Goal: Check status: Check status

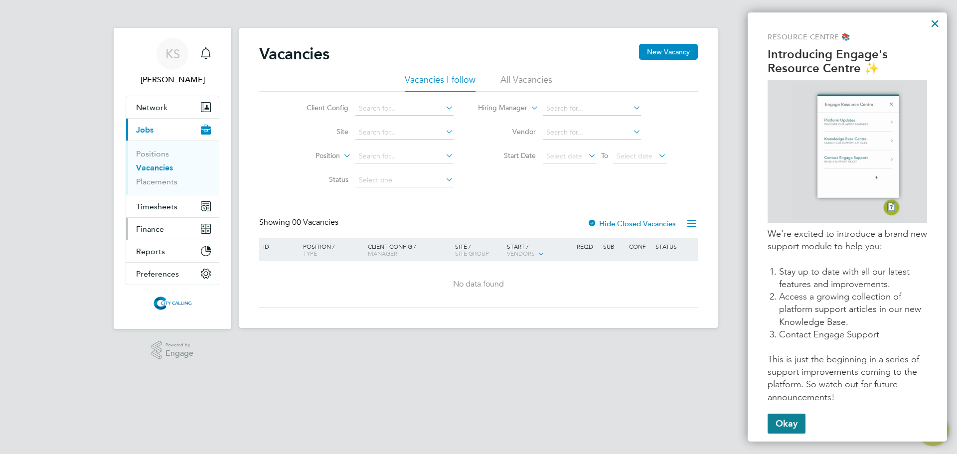
click at [167, 228] on button "Finance" at bounding box center [172, 229] width 93 height 22
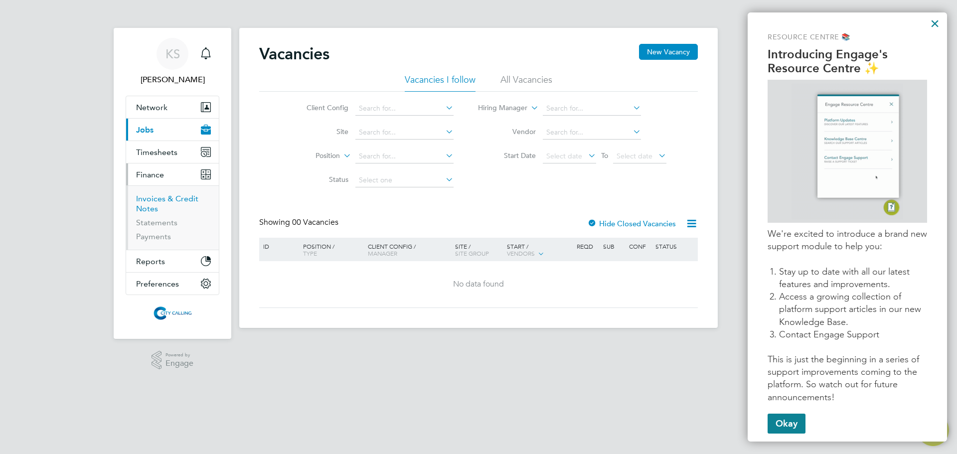
click at [171, 200] on link "Invoices & Credit Notes" at bounding box center [167, 203] width 62 height 19
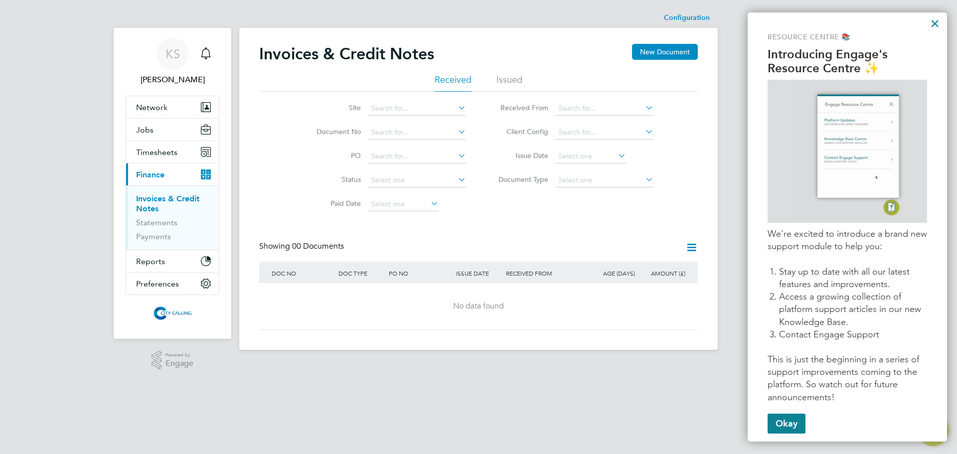
click at [502, 80] on li "Issued" at bounding box center [510, 83] width 26 height 18
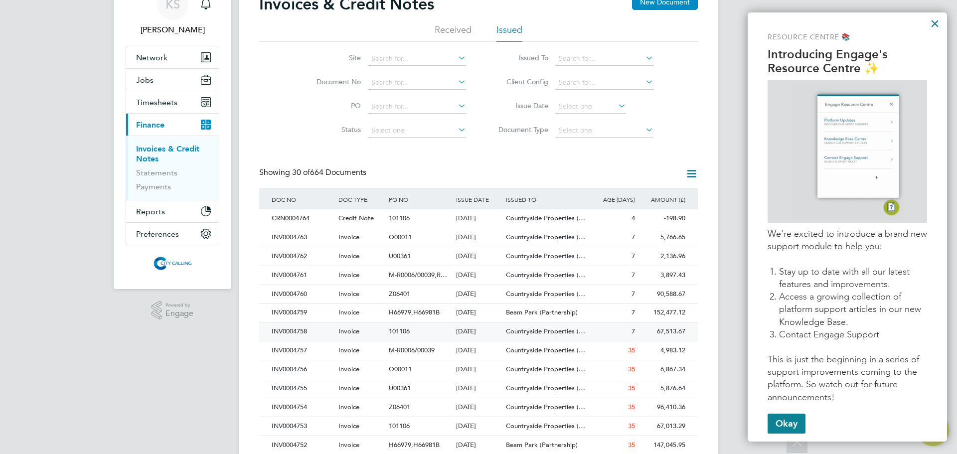
click at [461, 337] on div "[DATE]" at bounding box center [479, 332] width 50 height 18
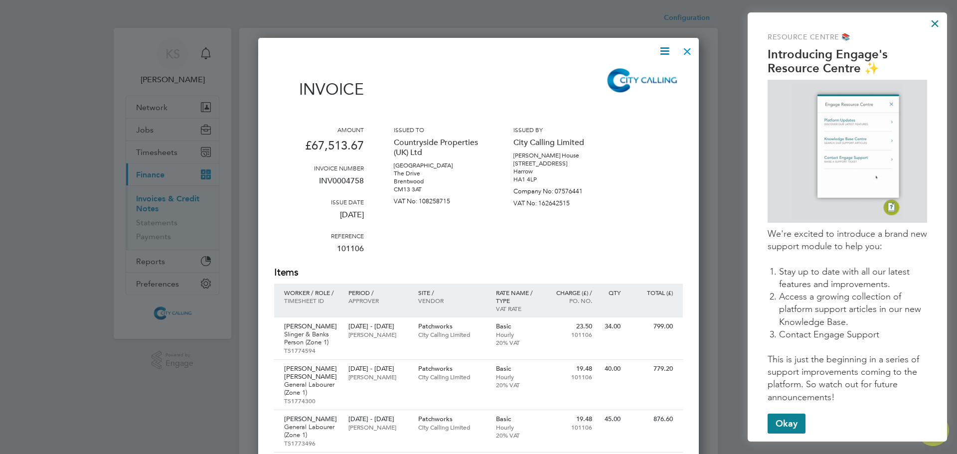
click at [690, 54] on div at bounding box center [688, 49] width 18 height 18
